Goal: Transaction & Acquisition: Obtain resource

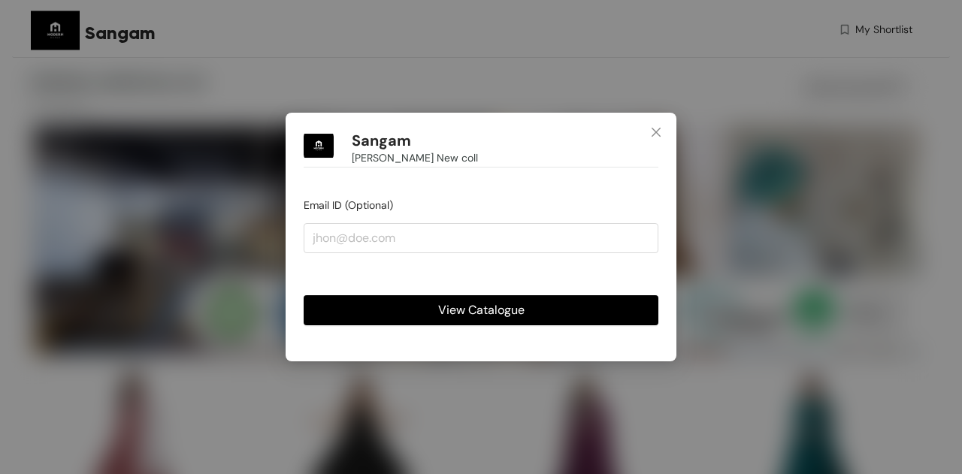
click at [473, 306] on span "View Catalogue" at bounding box center [481, 310] width 86 height 19
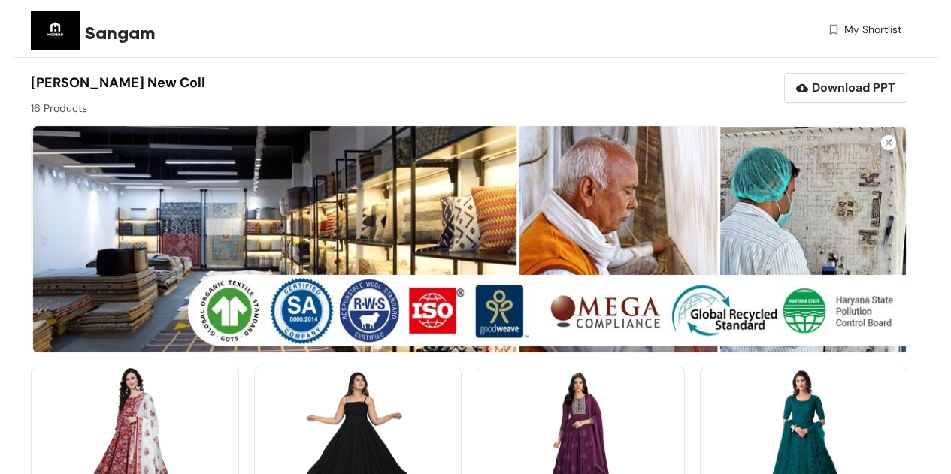
click at [451, 75] on div "Shree Ramanuj New coll 16 Products" at bounding box center [250, 95] width 438 height 44
drag, startPoint x: 90, startPoint y: 31, endPoint x: 178, endPoint y: 21, distance: 88.5
click at [178, 21] on div "Sangam" at bounding box center [248, 33] width 326 height 27
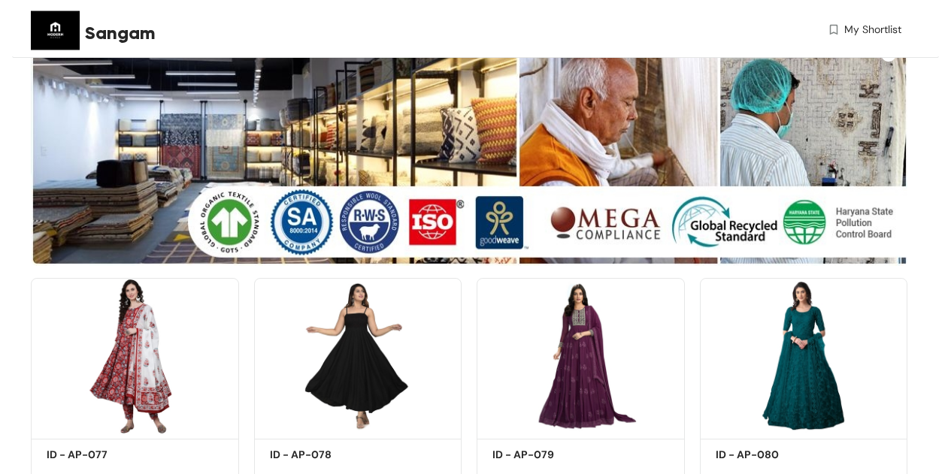
scroll to position [180, 0]
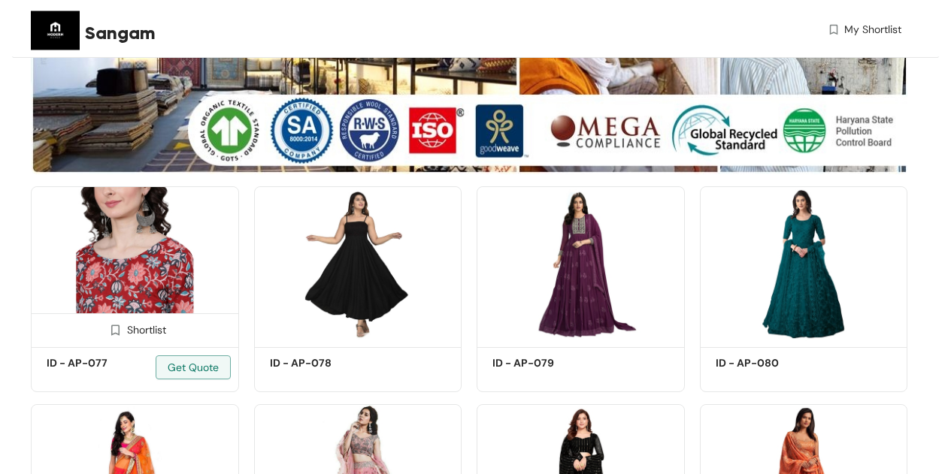
click at [143, 329] on div "Shortlist" at bounding box center [134, 329] width 63 height 14
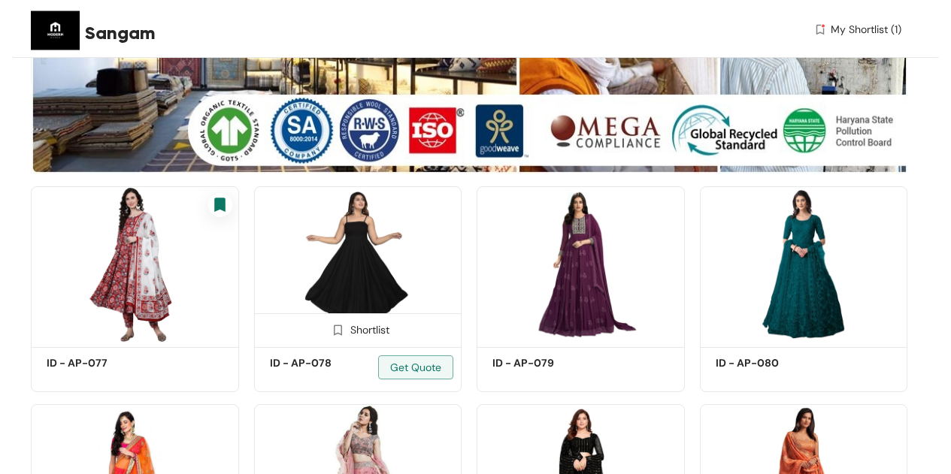
click at [350, 327] on div "Shortlist" at bounding box center [357, 329] width 63 height 14
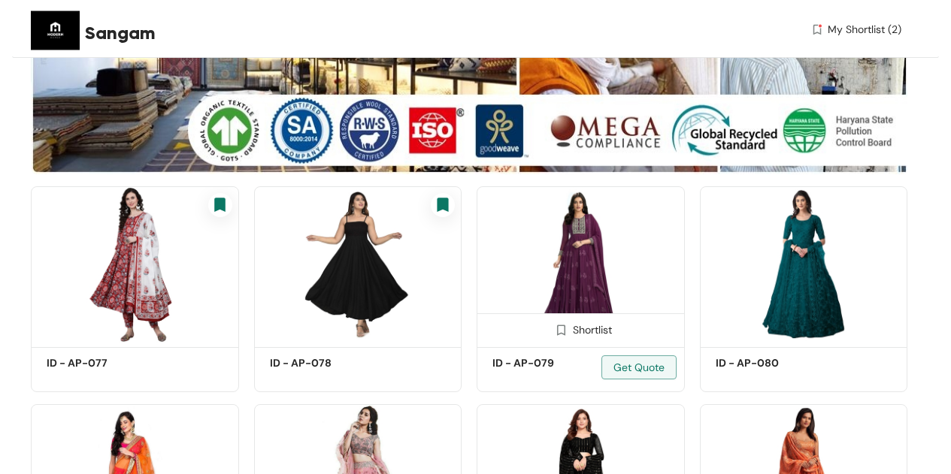
click at [577, 331] on div "Shortlist" at bounding box center [580, 329] width 63 height 14
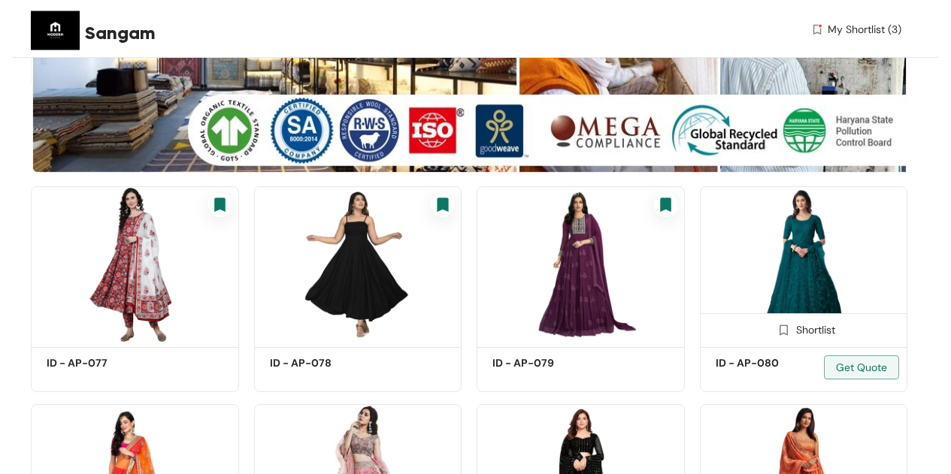
click at [801, 265] on img at bounding box center [804, 264] width 208 height 157
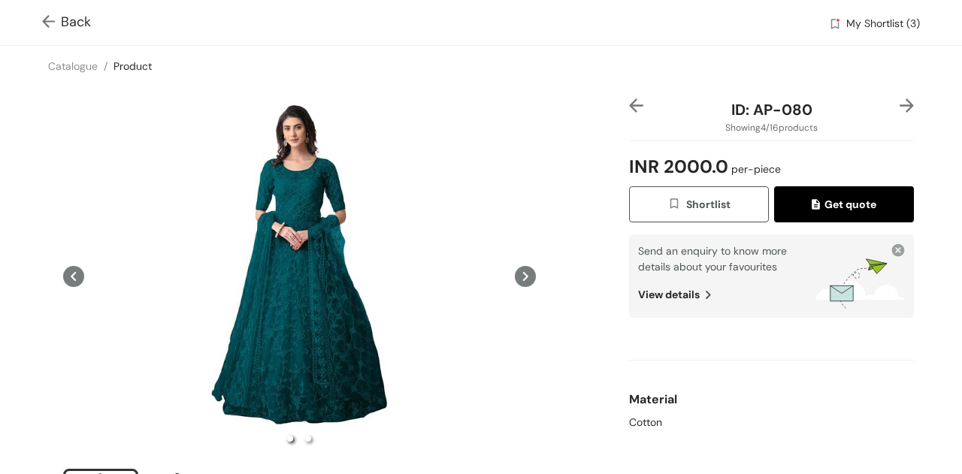
click at [553, 116] on div "ID: AP-080 Showing 4 / 16 products INR 2000.0 per-piece Shortlist Get quote Sen…" at bounding box center [481, 319] width 968 height 467
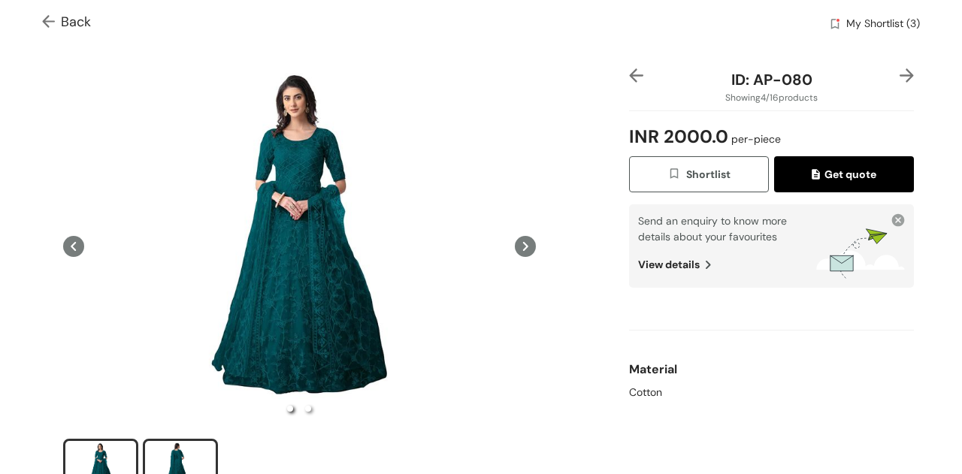
click at [167, 457] on div "slide item 2" at bounding box center [181, 465] width 68 height 45
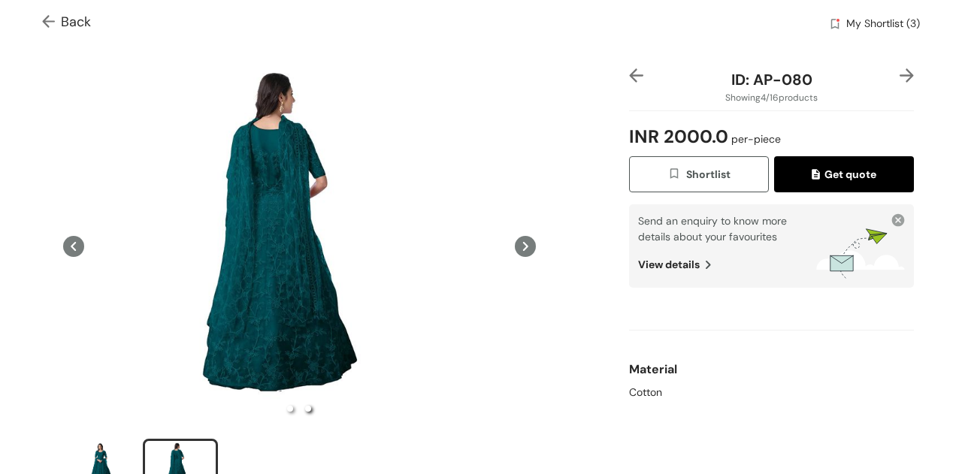
click at [831, 181] on span "Get quote" at bounding box center [844, 174] width 65 height 17
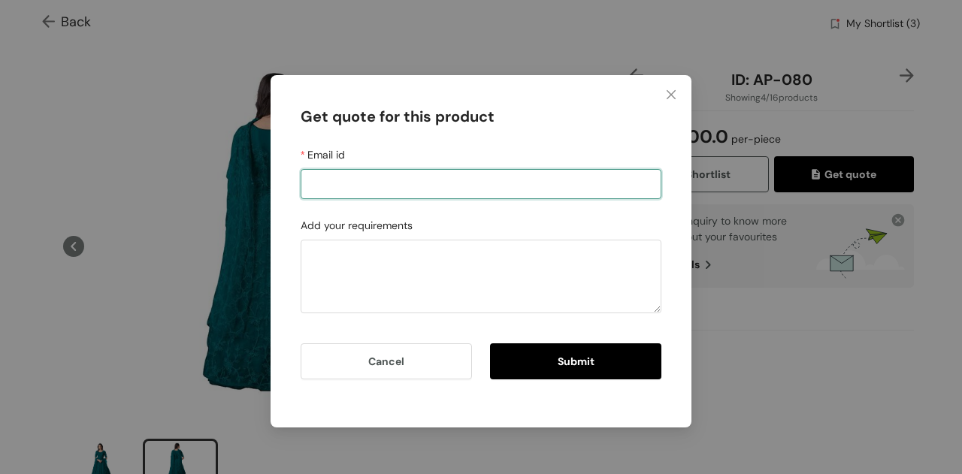
click at [587, 195] on input "Email id" at bounding box center [481, 184] width 361 height 30
type input "sangam.t@sourcewiz.co"
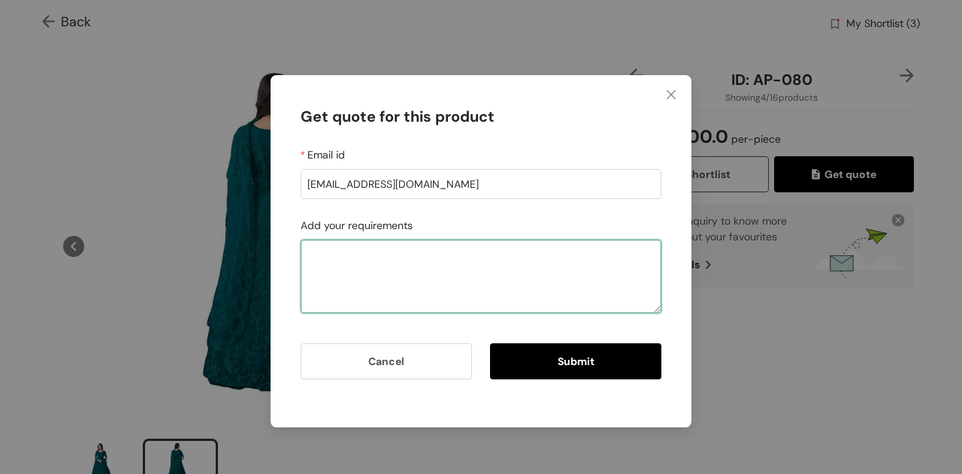
click at [484, 251] on textarea "Add your requirements" at bounding box center [481, 277] width 361 height 74
type textarea "Can you send me a sample of this and in red colour as well?"
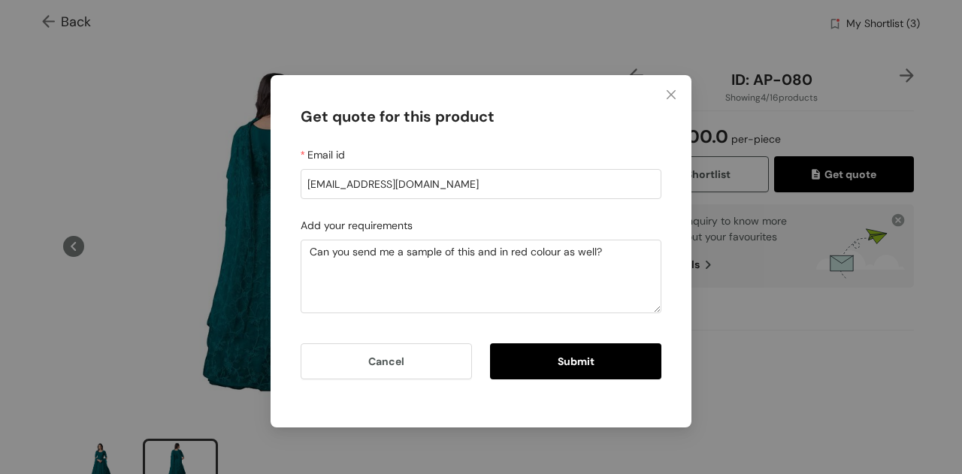
click at [555, 356] on button "Submit" at bounding box center [575, 361] width 171 height 36
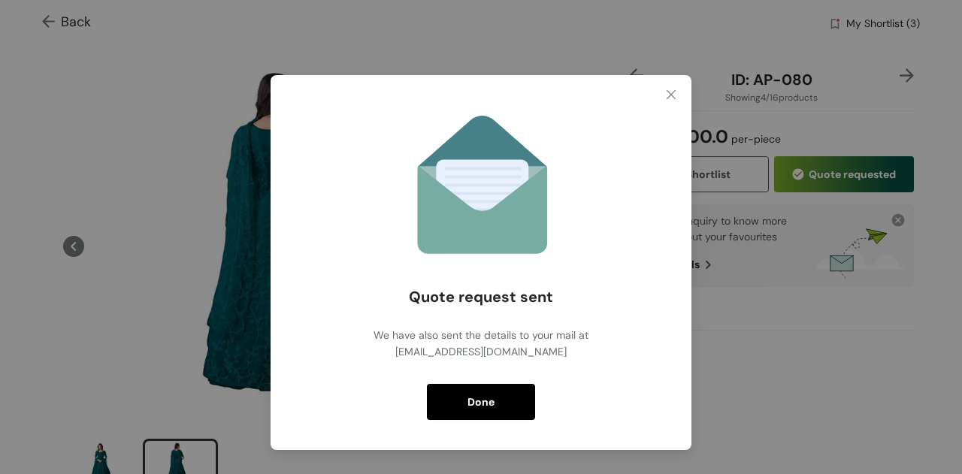
click at [480, 409] on span "Done" at bounding box center [481, 402] width 27 height 17
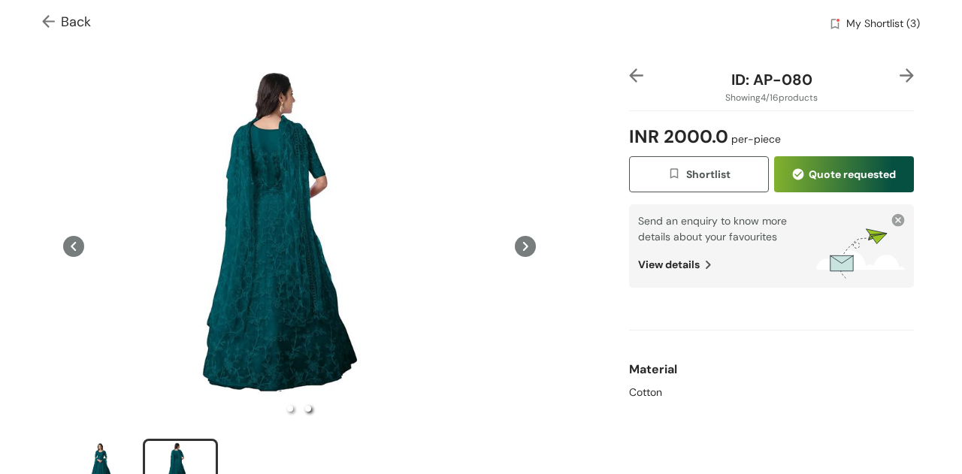
click at [900, 77] on img at bounding box center [907, 75] width 14 height 14
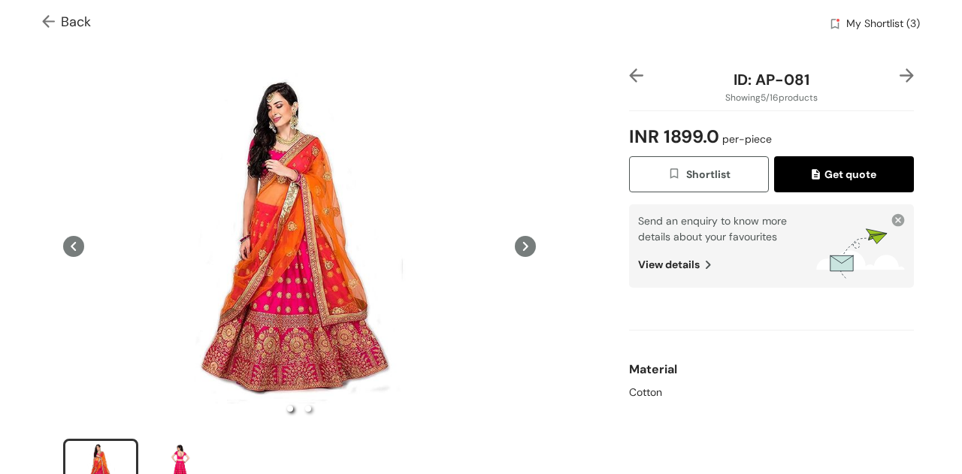
click at [900, 77] on img at bounding box center [907, 75] width 14 height 14
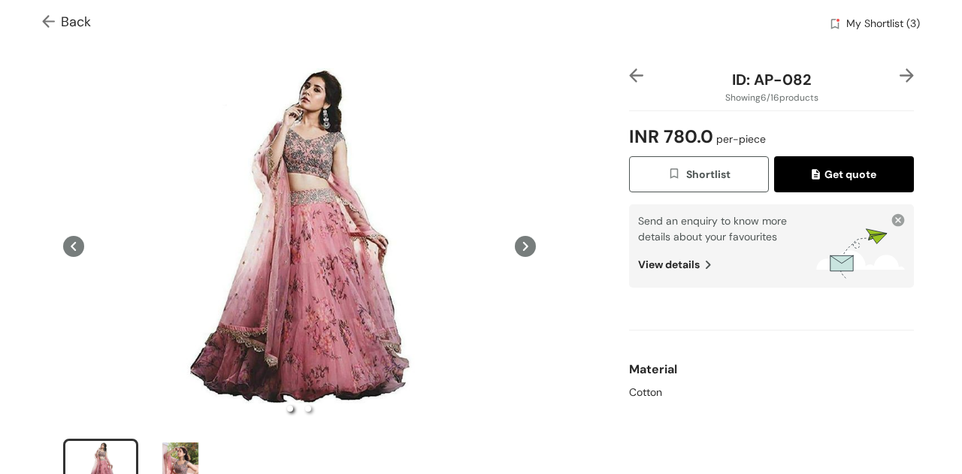
click at [900, 77] on img at bounding box center [907, 75] width 14 height 14
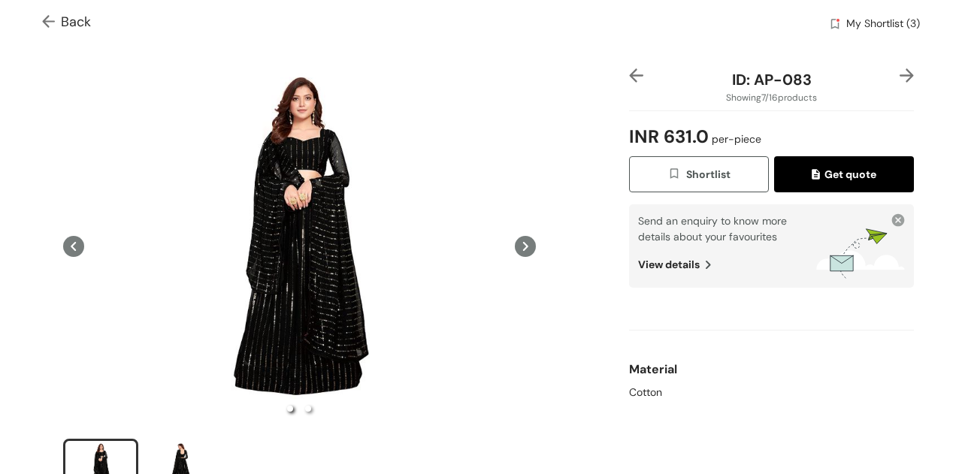
click at [900, 77] on img at bounding box center [907, 75] width 14 height 14
